Goal: Information Seeking & Learning: Learn about a topic

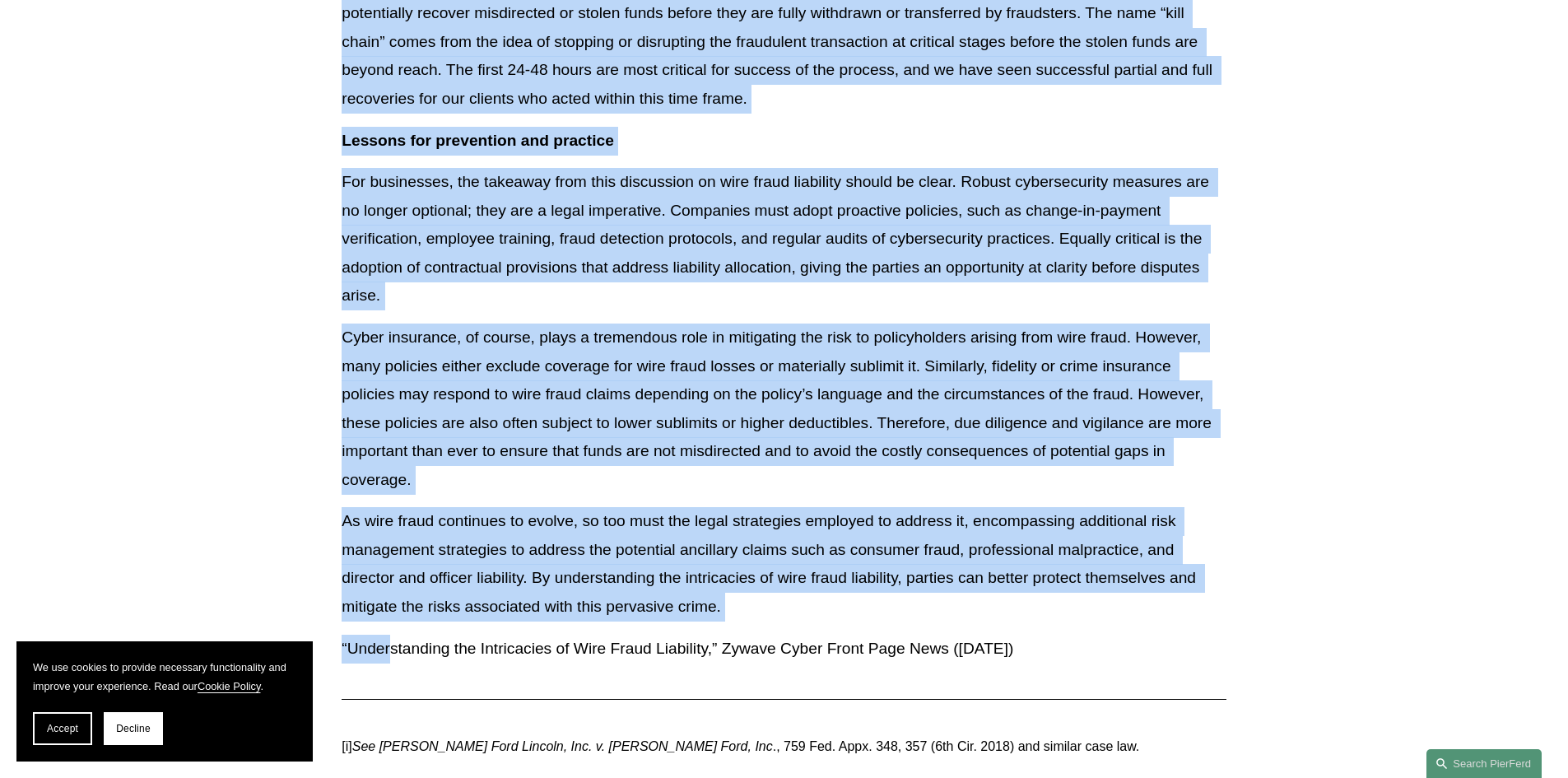
scroll to position [3786, 0]
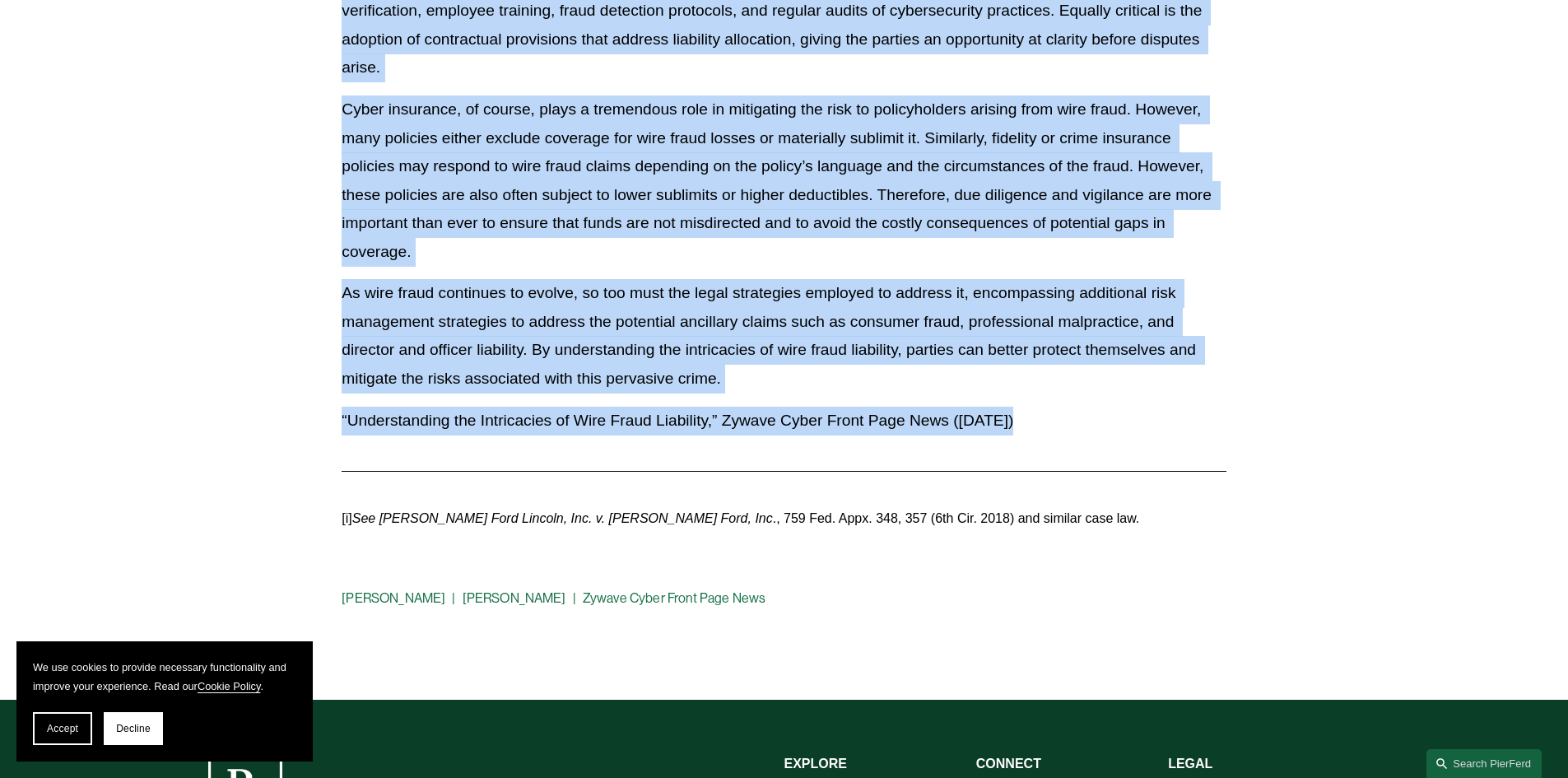
drag, startPoint x: 344, startPoint y: 181, endPoint x: 469, endPoint y: 467, distance: 312.1
copy div "Loremipsumdol sit Ametconsect ad Elit Seddo Eiusmodte Inci Utl 13 Etdolor Ma Al…"
click at [130, 722] on span "Decline" at bounding box center [133, 728] width 34 height 11
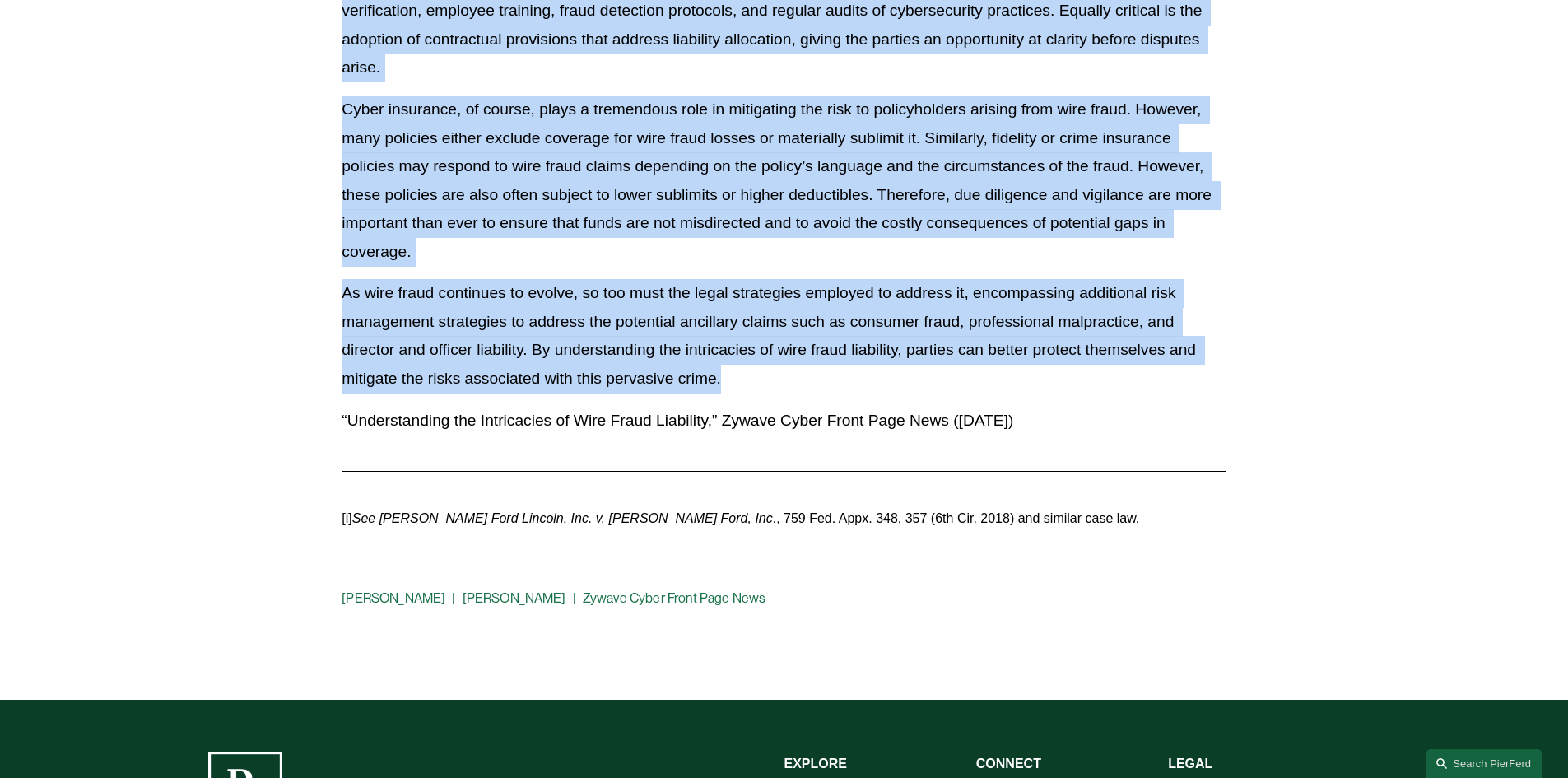
drag, startPoint x: 344, startPoint y: 409, endPoint x: 790, endPoint y: 369, distance: 447.8
copy div "Lor ipsumdol sit amet c adipi el seddoe temporinc utla etdol - ma aliquaenimad …"
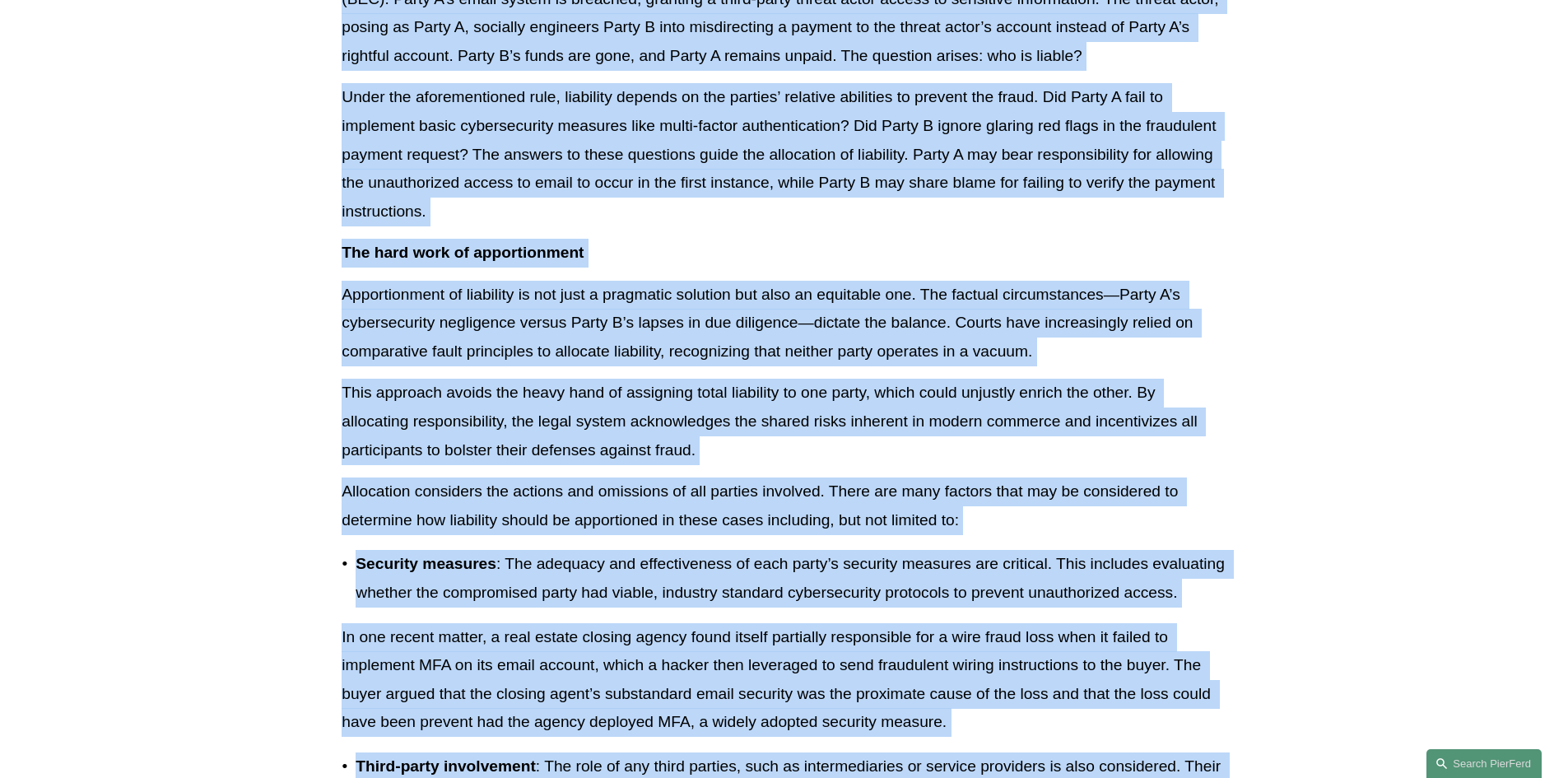
scroll to position [0, 0]
